Goal: Information Seeking & Learning: Learn about a topic

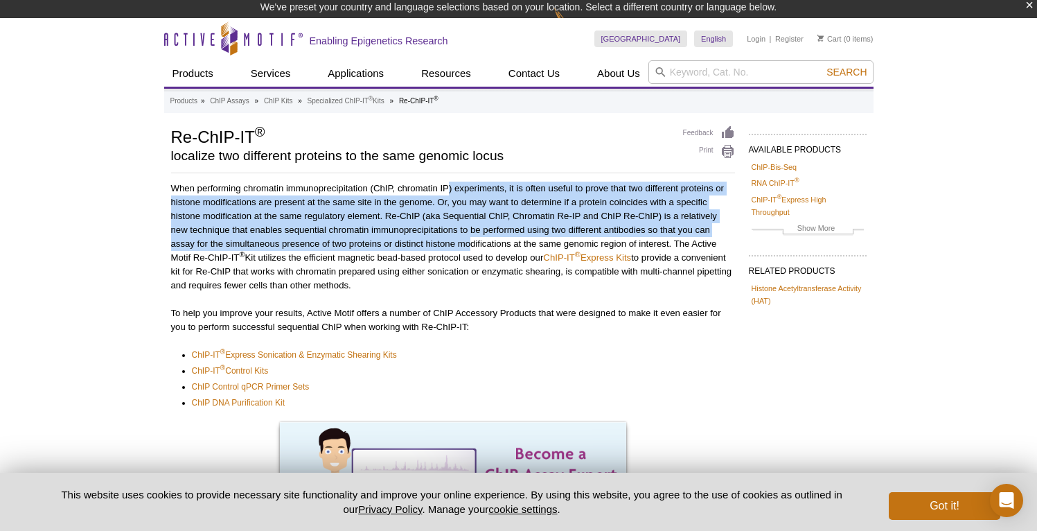
drag, startPoint x: 451, startPoint y: 186, endPoint x: 473, endPoint y: 237, distance: 55.8
click at [473, 237] on p "When performing chromatin immunoprecipitation (ChIP, chromatin IP) experiments,…" at bounding box center [453, 236] width 564 height 111
click at [471, 245] on p "When performing chromatin immunoprecipitation (ChIP, chromatin IP) experiments,…" at bounding box center [453, 236] width 564 height 111
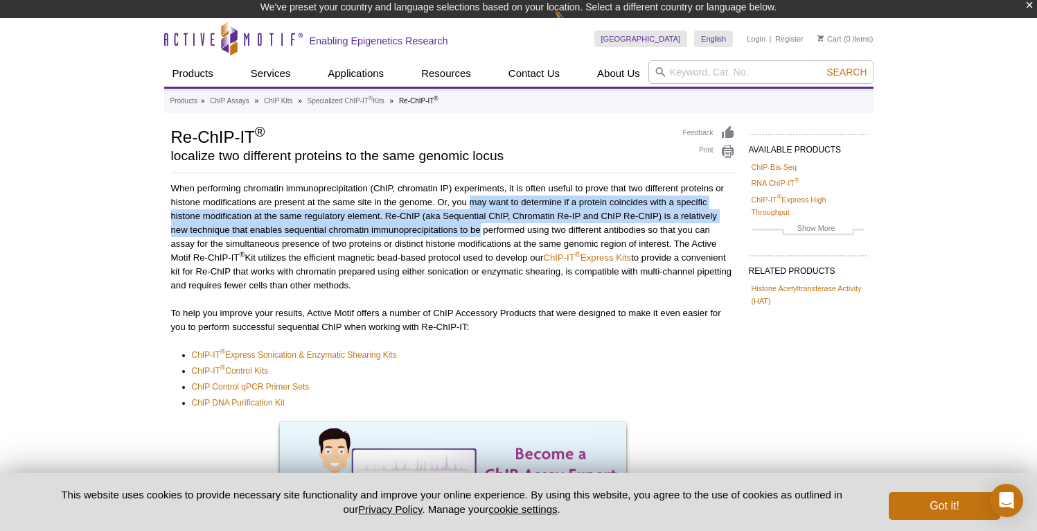
drag, startPoint x: 472, startPoint y: 204, endPoint x: 481, endPoint y: 228, distance: 25.2
click at [481, 228] on p "When performing chromatin immunoprecipitation (ChIP, chromatin IP) experiments,…" at bounding box center [453, 236] width 564 height 111
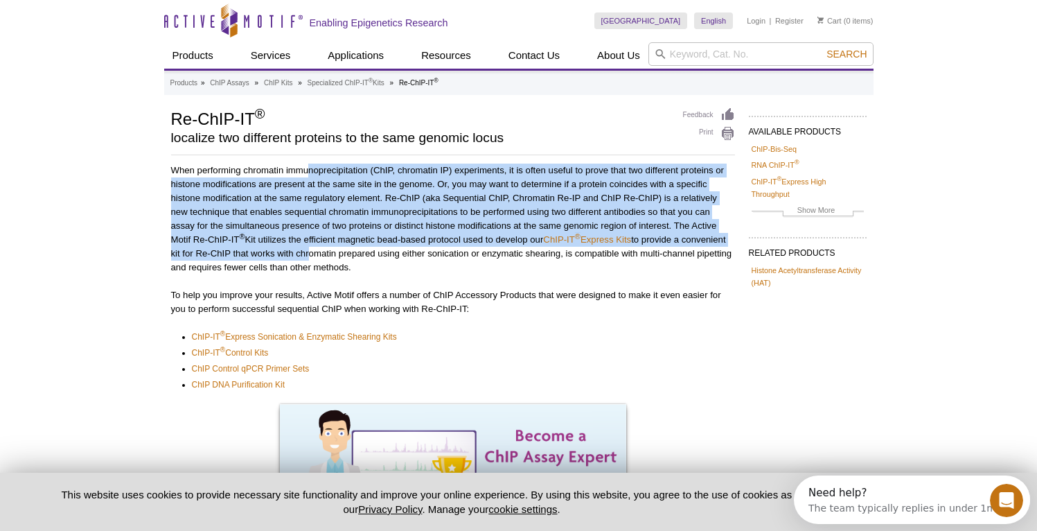
drag, startPoint x: 307, startPoint y: 174, endPoint x: 354, endPoint y: 247, distance: 87.2
click at [354, 247] on p "When performing chromatin immunoprecipitation (ChIP, chromatin IP) experiments,…" at bounding box center [453, 218] width 564 height 111
click at [353, 208] on p "When performing chromatin immunoprecipitation (ChIP, chromatin IP) experiments,…" at bounding box center [453, 218] width 564 height 111
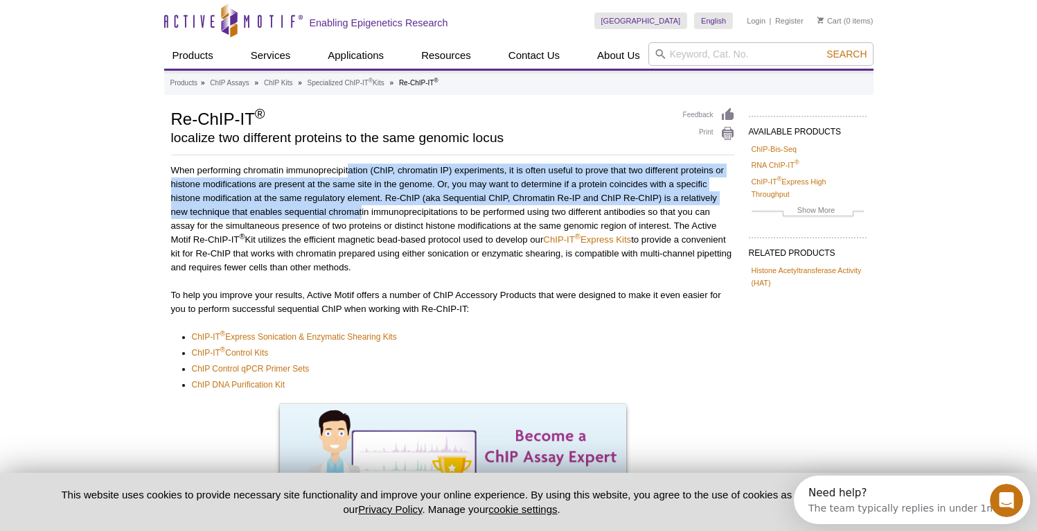
drag, startPoint x: 348, startPoint y: 170, endPoint x: 362, endPoint y: 206, distance: 38.6
click at [362, 206] on p "When performing chromatin immunoprecipitation (ChIP, chromatin IP) experiments,…" at bounding box center [453, 218] width 564 height 111
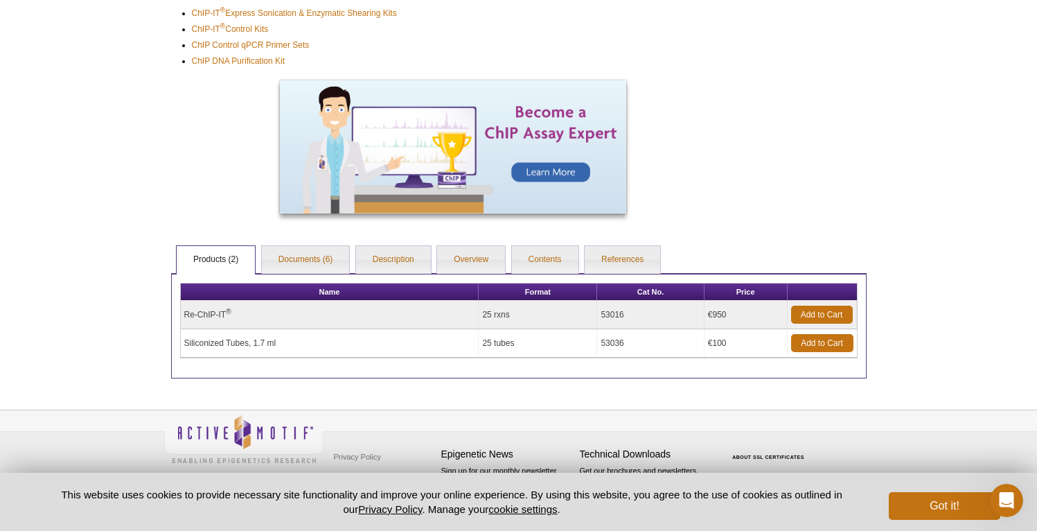
scroll to position [197, 0]
